Goal: Information Seeking & Learning: Find specific fact

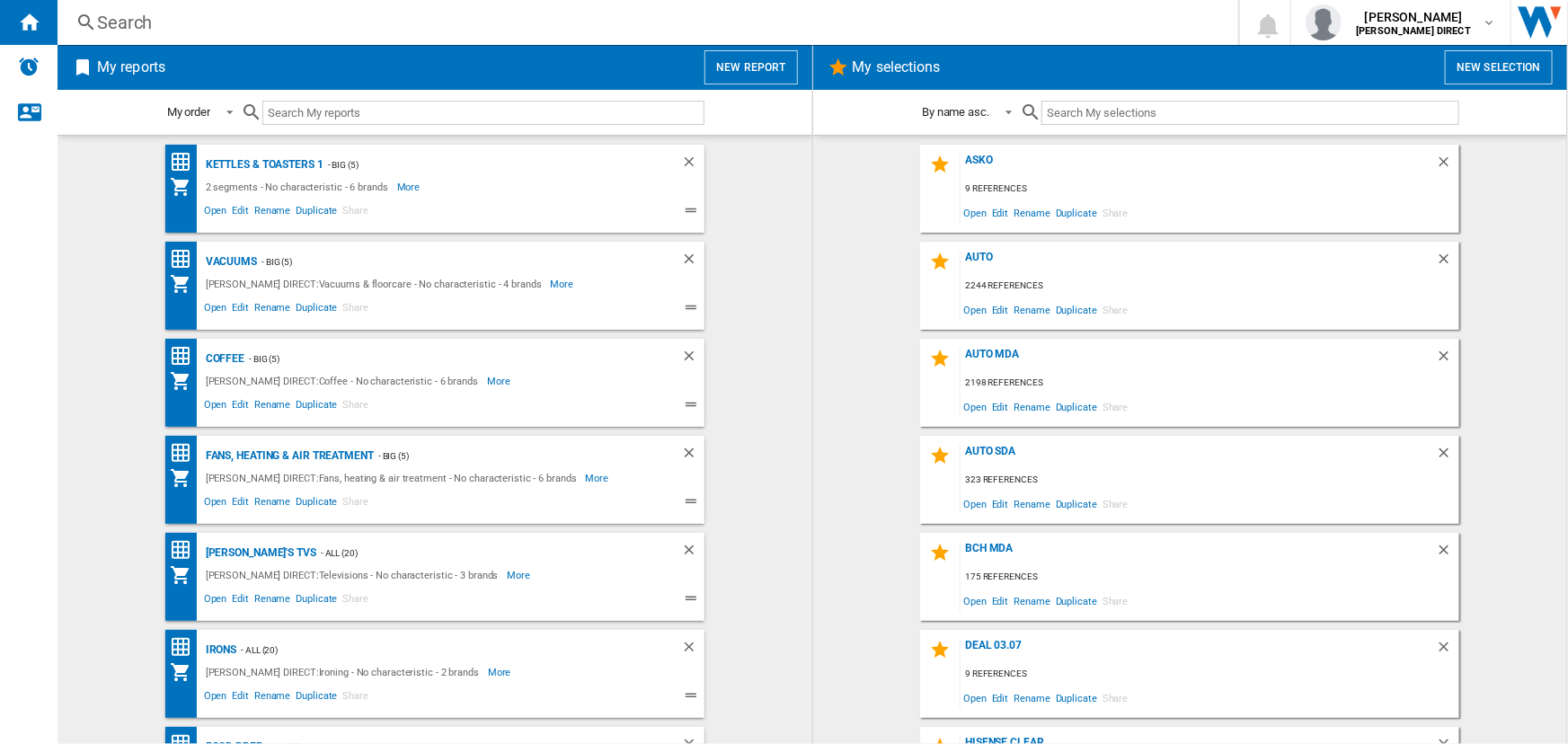
click at [636, 32] on div "Search" at bounding box center [643, 23] width 1094 height 25
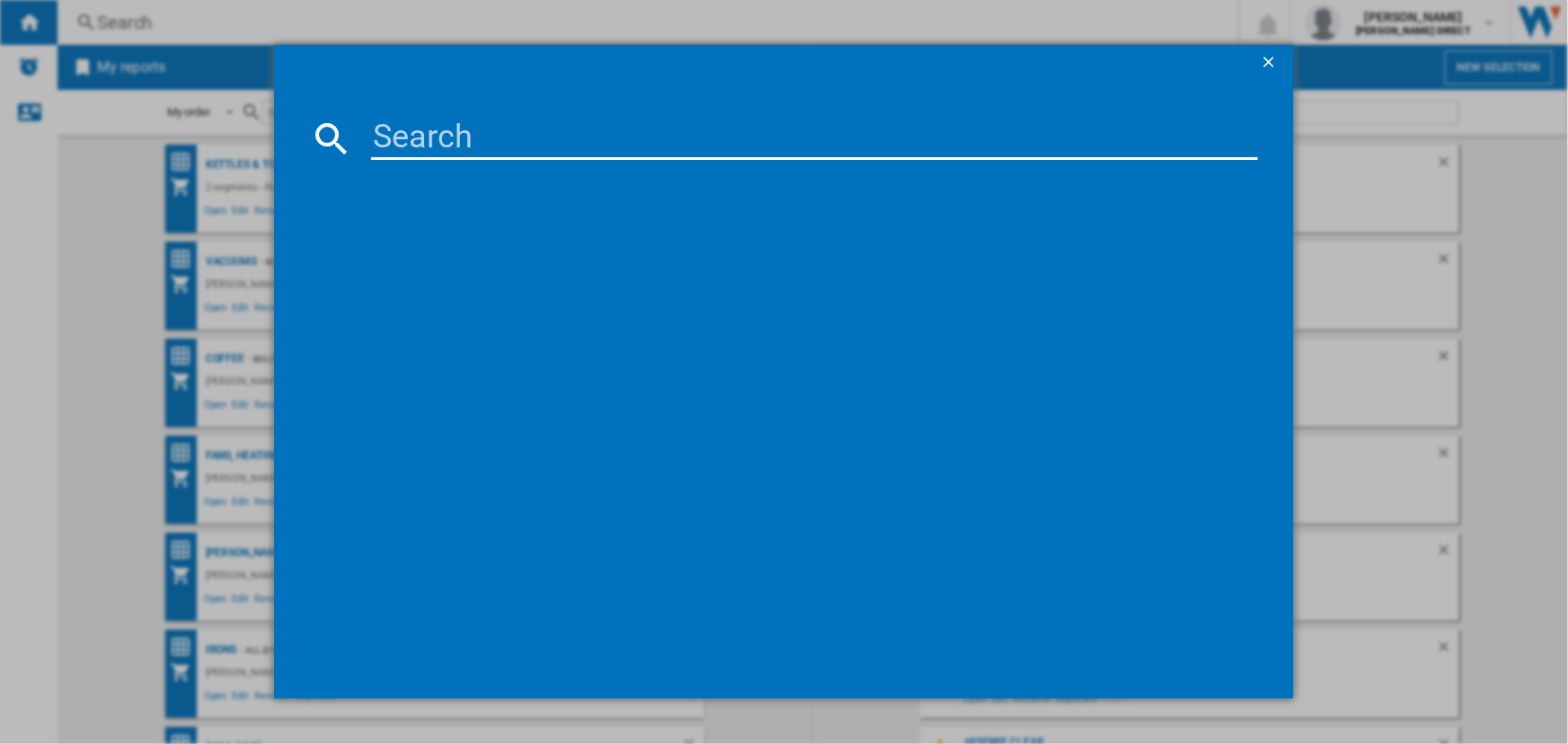
click at [601, 135] on input at bounding box center [814, 139] width 886 height 43
paste input "KFF96PIEP"
type input "KFF96PIEP"
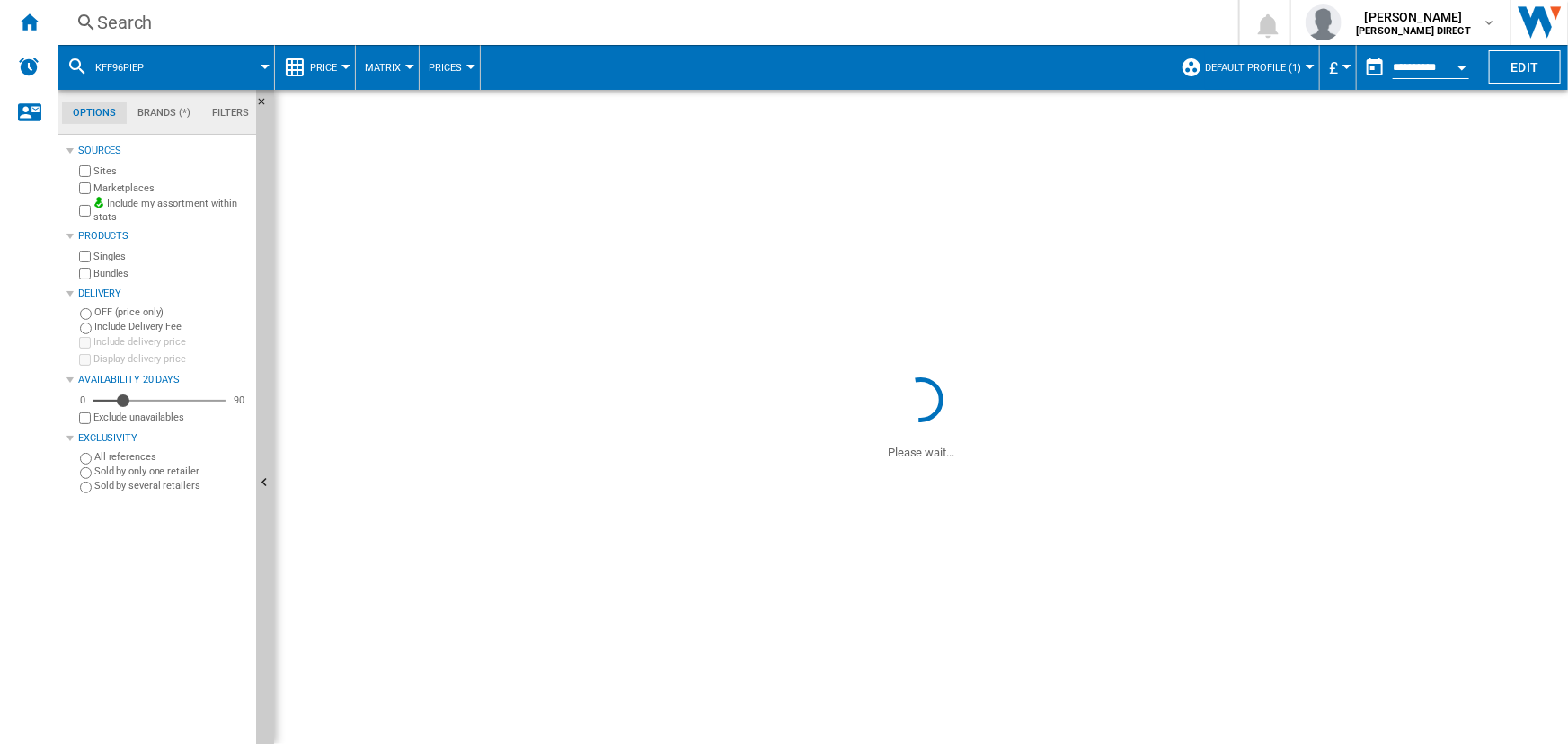
click at [1239, 62] on span "Default profile (1)" at bounding box center [1253, 68] width 97 height 11
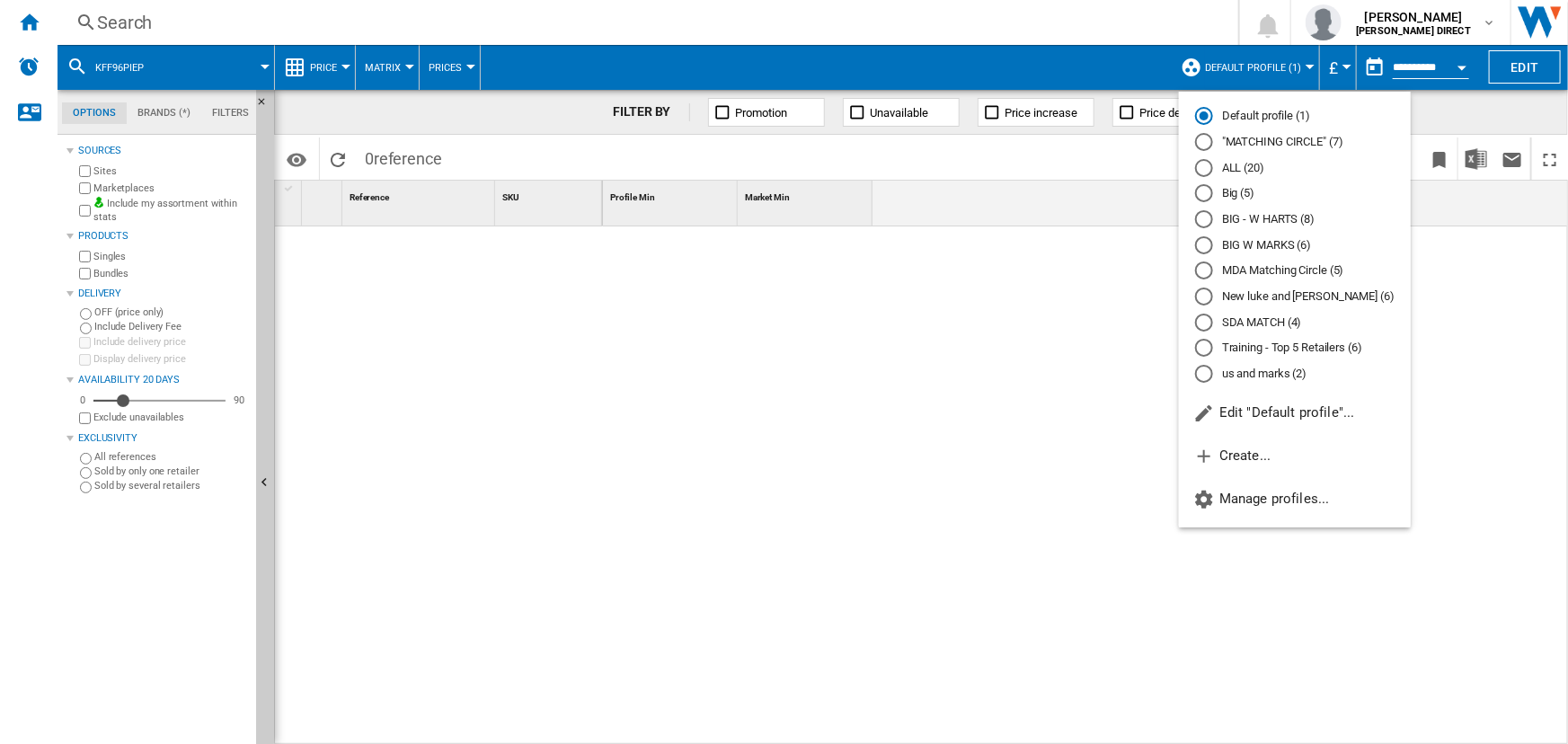
click at [1231, 144] on md-radio-button ""MATCHING CIRCLE" (7)" at bounding box center [1295, 143] width 200 height 17
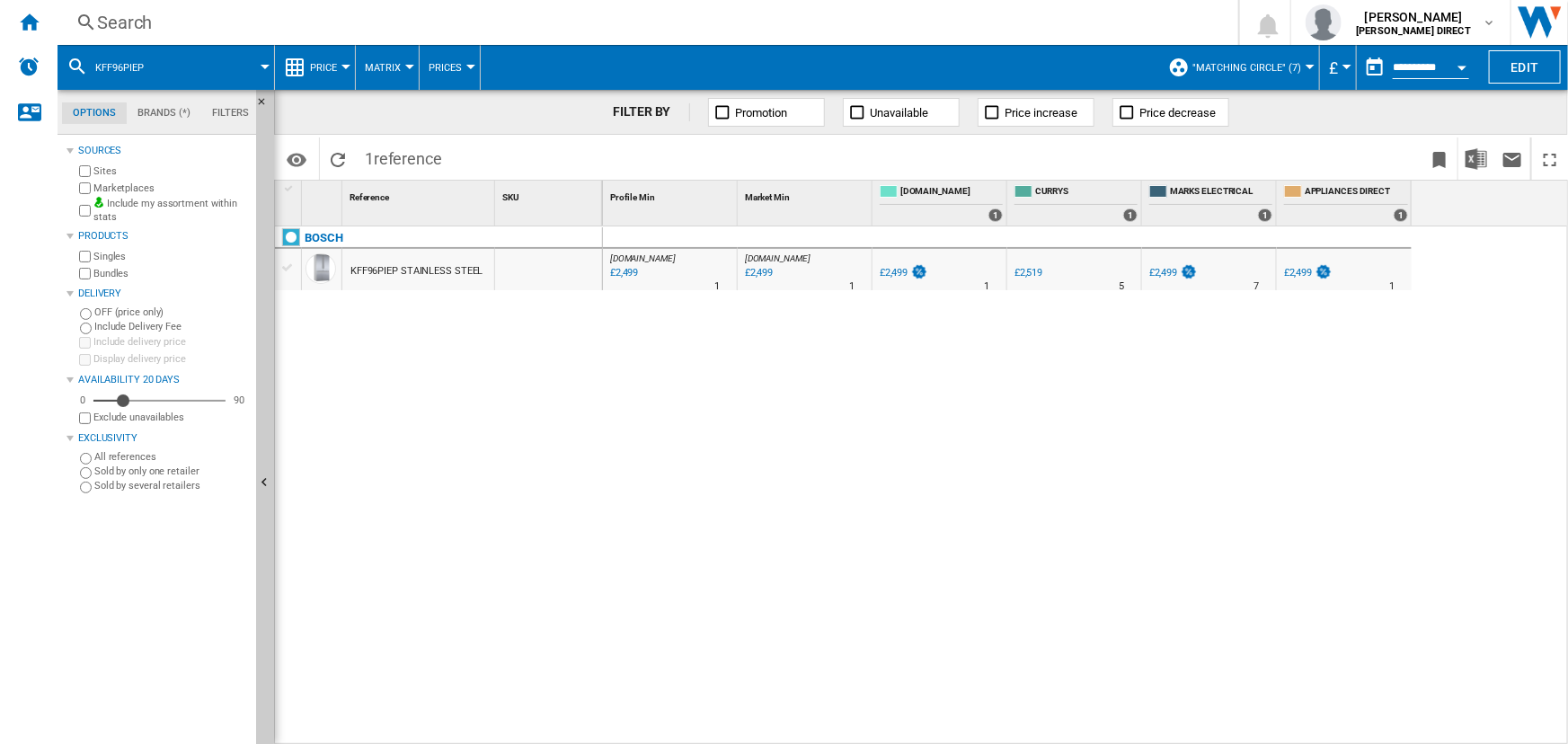
click at [897, 273] on div "£2,499" at bounding box center [894, 273] width 28 height 11
